Goal: Information Seeking & Learning: Learn about a topic

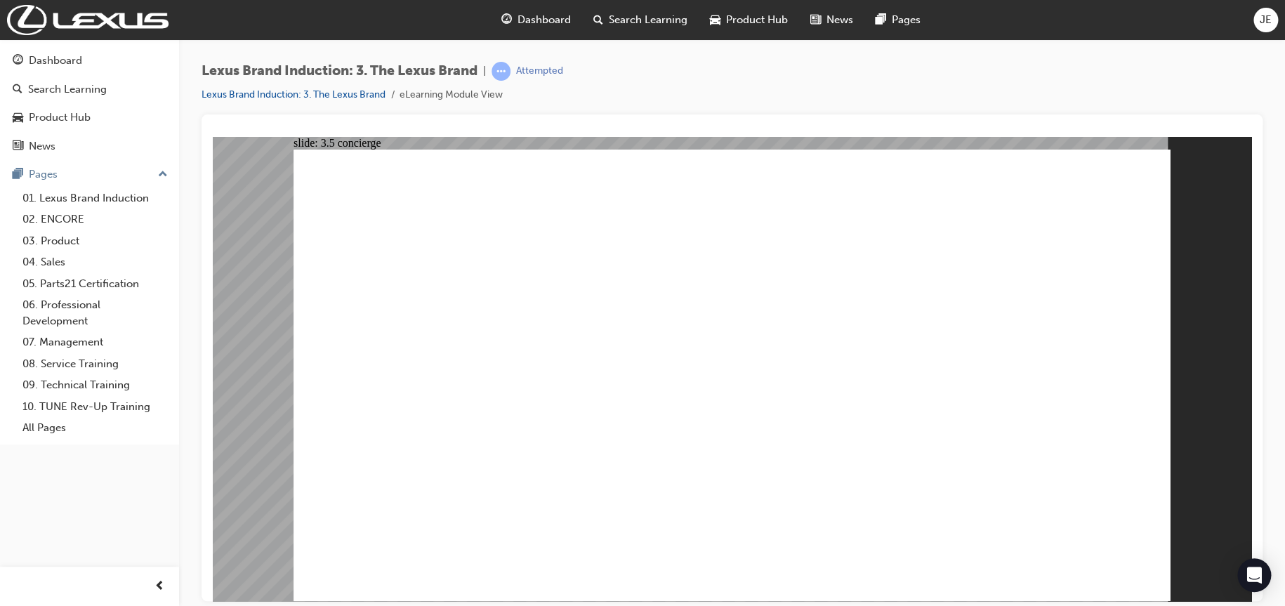
drag, startPoint x: 1101, startPoint y: 560, endPoint x: 1107, endPoint y: 574, distance: 14.8
